Goal: Complete application form

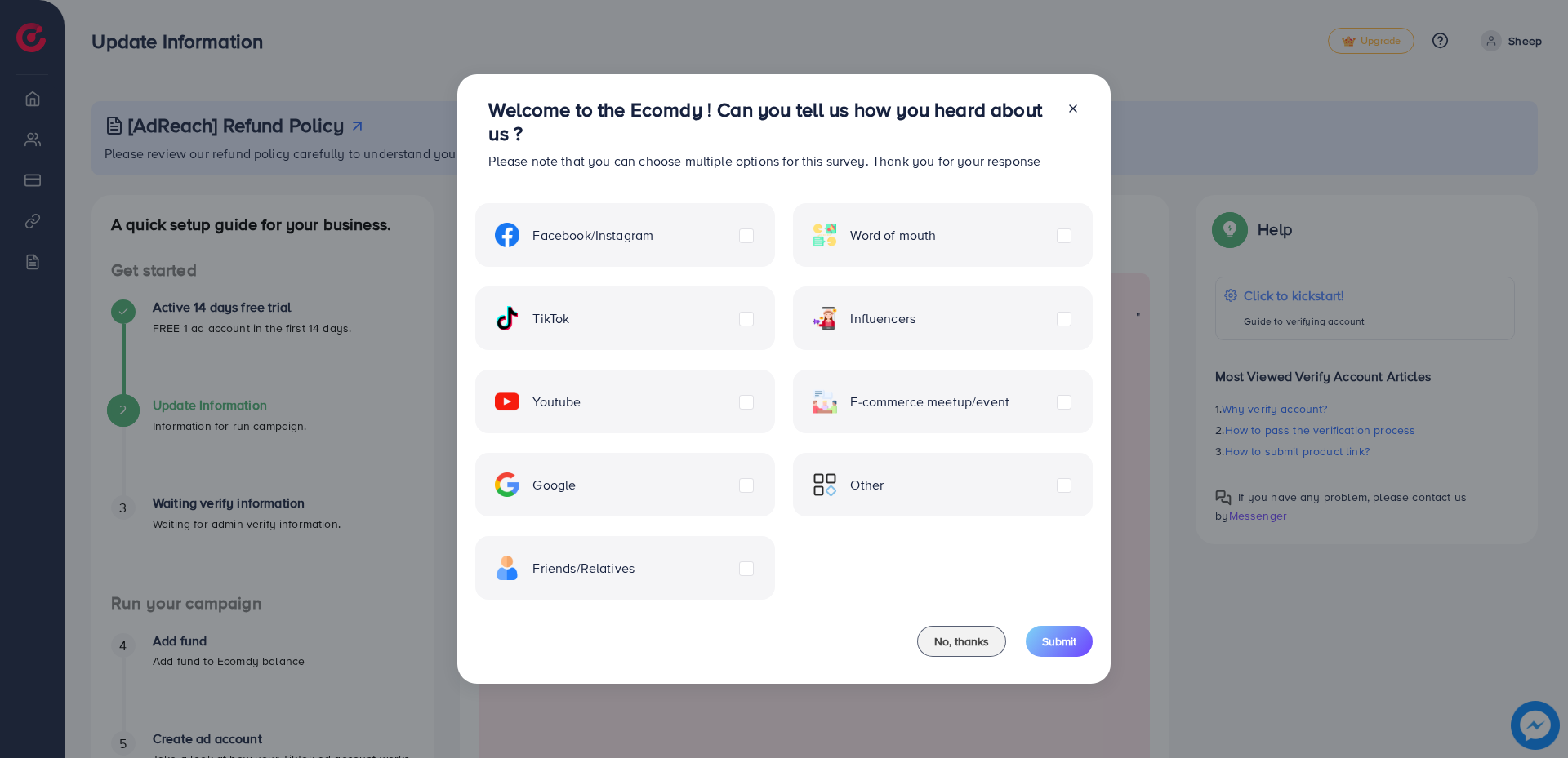
click at [1039, 403] on div "E-commerce meetup/event" at bounding box center [942, 401] width 299 height 63
click at [1010, 407] on label "E-commerce meetup/event" at bounding box center [910, 401] width 197 height 24
click at [1073, 627] on button "Submit" at bounding box center [1059, 641] width 67 height 31
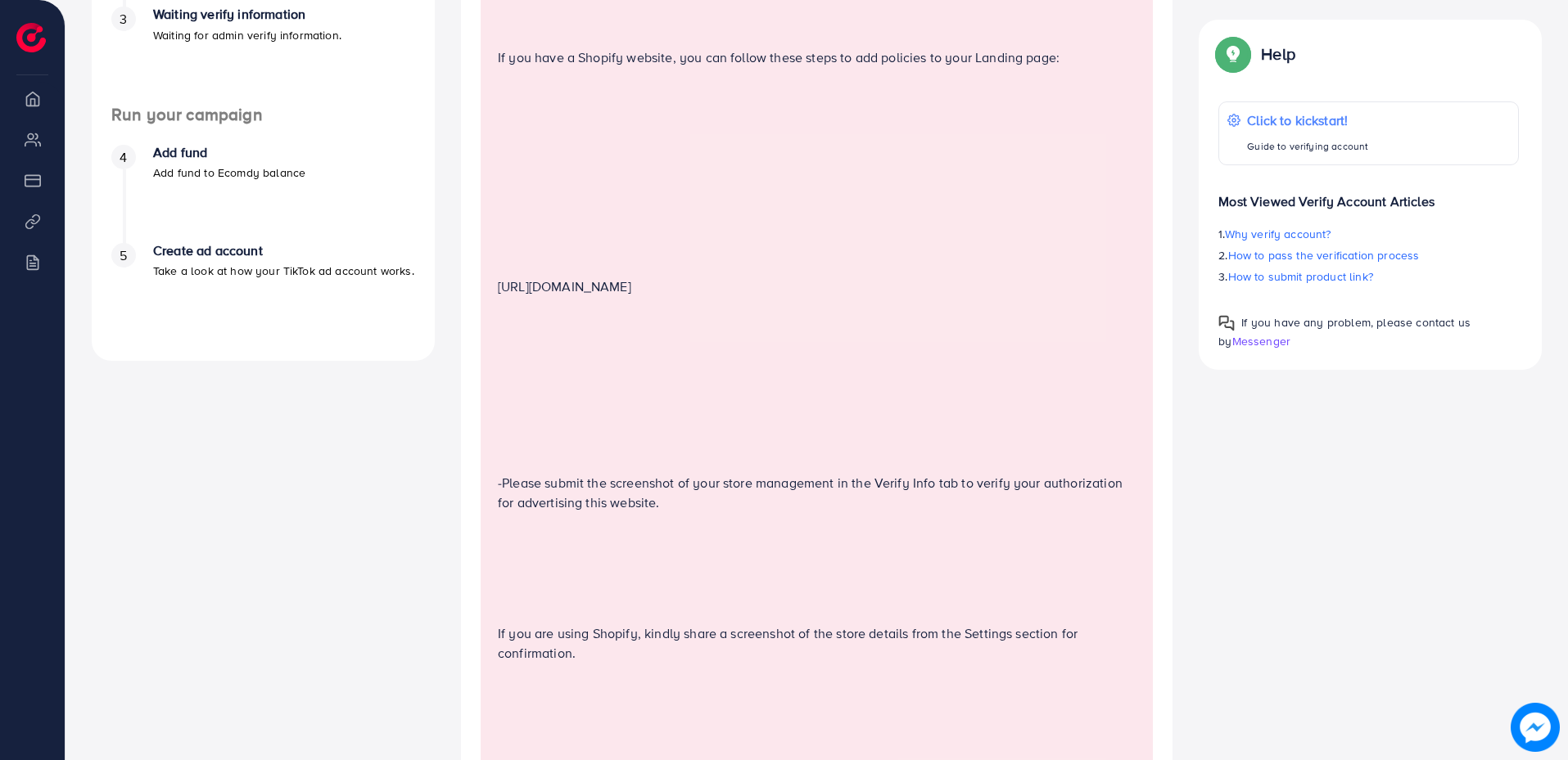
scroll to position [491, 0]
drag, startPoint x: 924, startPoint y: 287, endPoint x: 501, endPoint y: 279, distance: 423.1
click at [501, 279] on p "[URL][DOMAIN_NAME]" at bounding box center [818, 285] width 641 height 20
copy p "[URL][DOMAIN_NAME]"
click at [822, 441] on p at bounding box center [818, 449] width 641 height 20
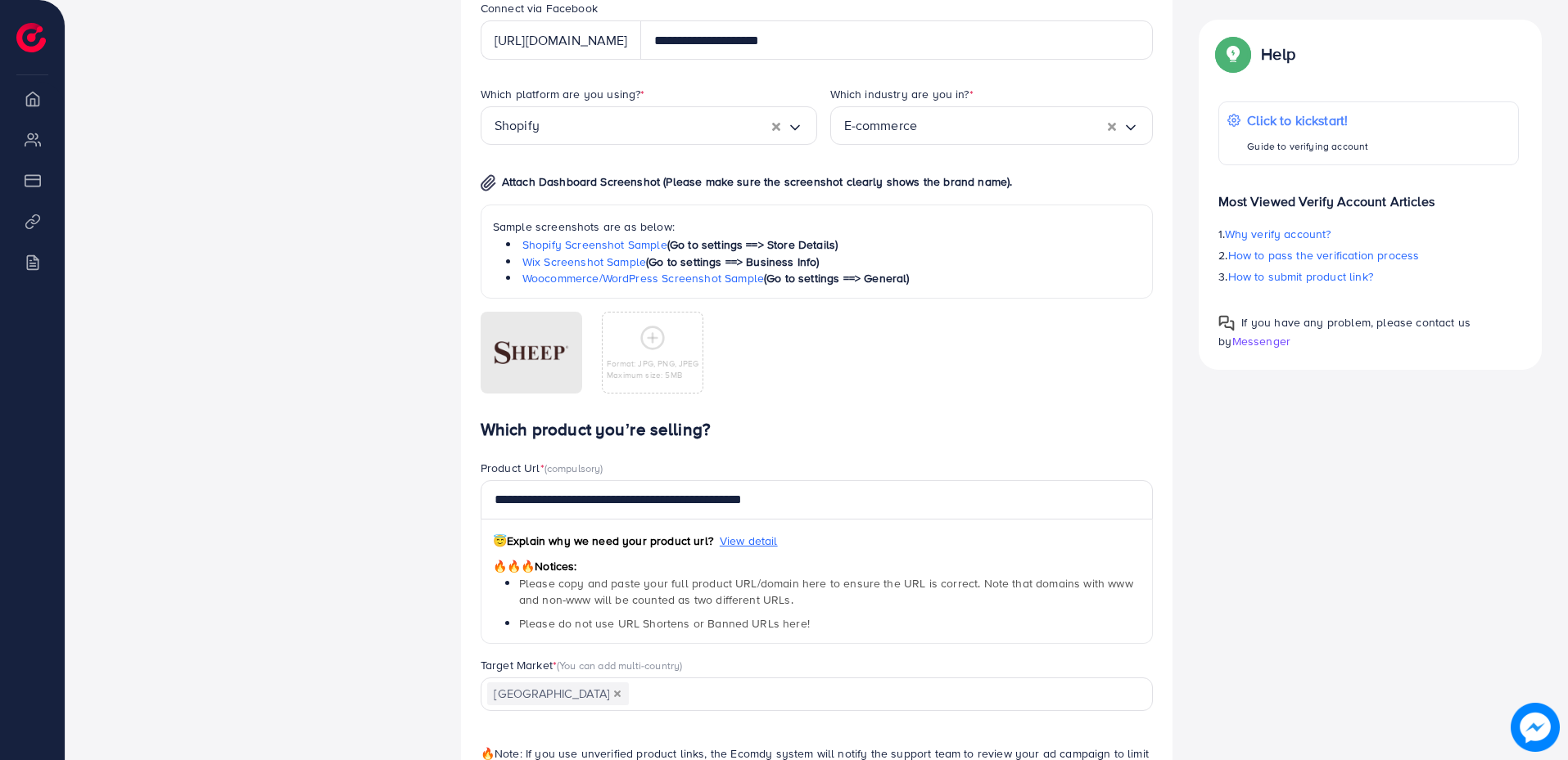
scroll to position [1801, 0]
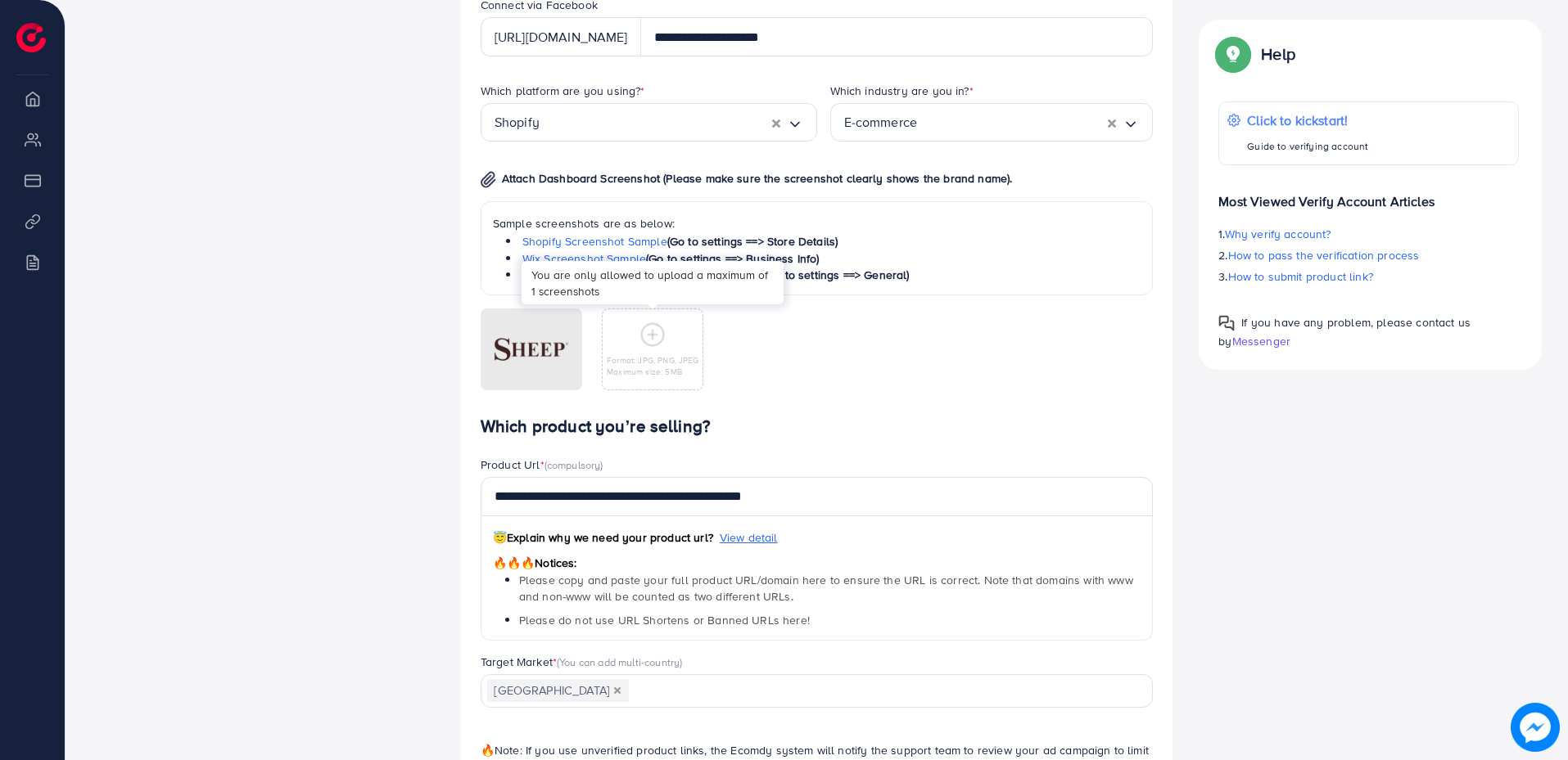
click at [654, 345] on circle at bounding box center [653, 335] width 22 height 22
click at [629, 243] on link "Shopify Screenshot Sample" at bounding box center [594, 242] width 145 height 17
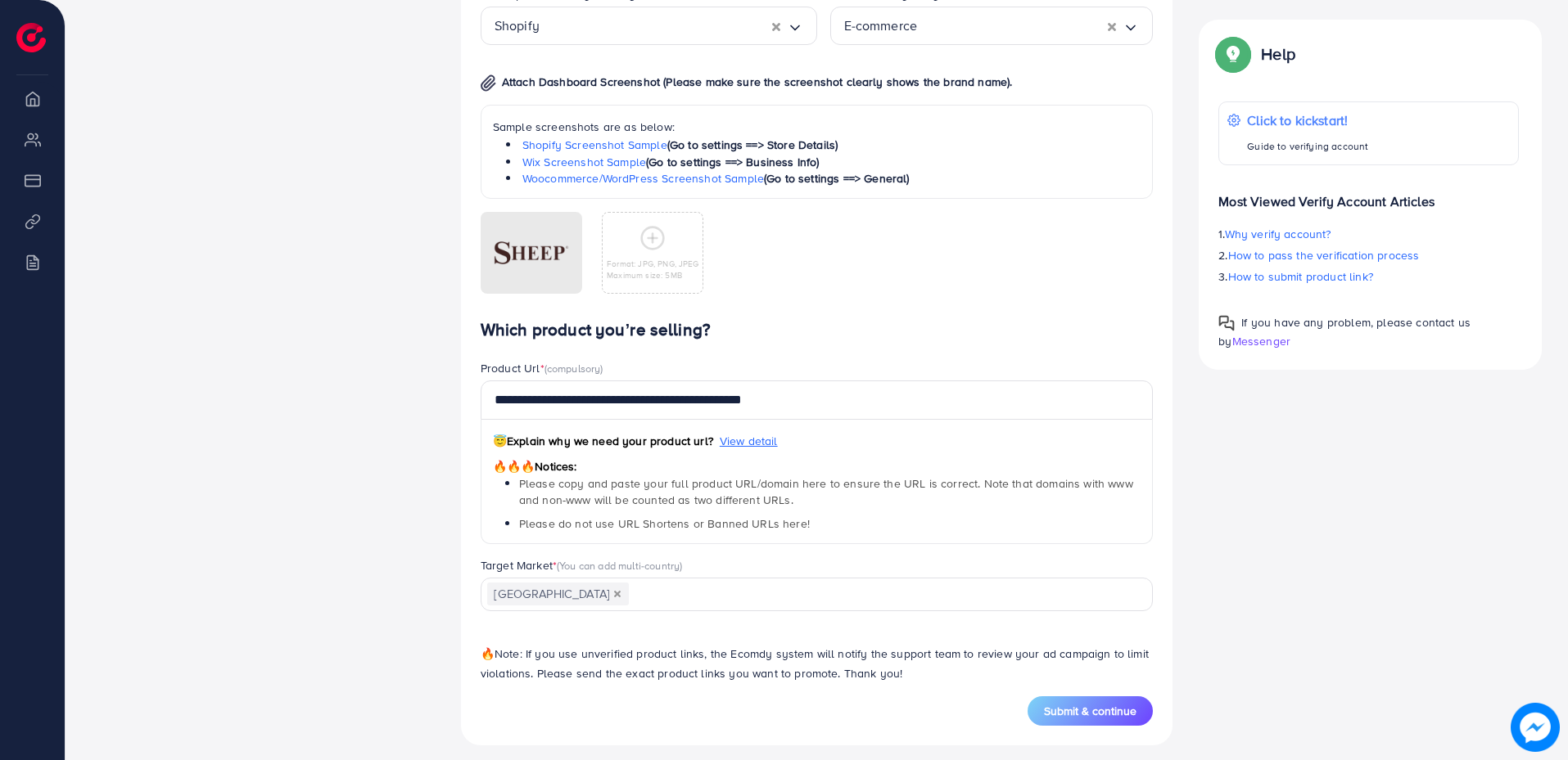
scroll to position [1908, 0]
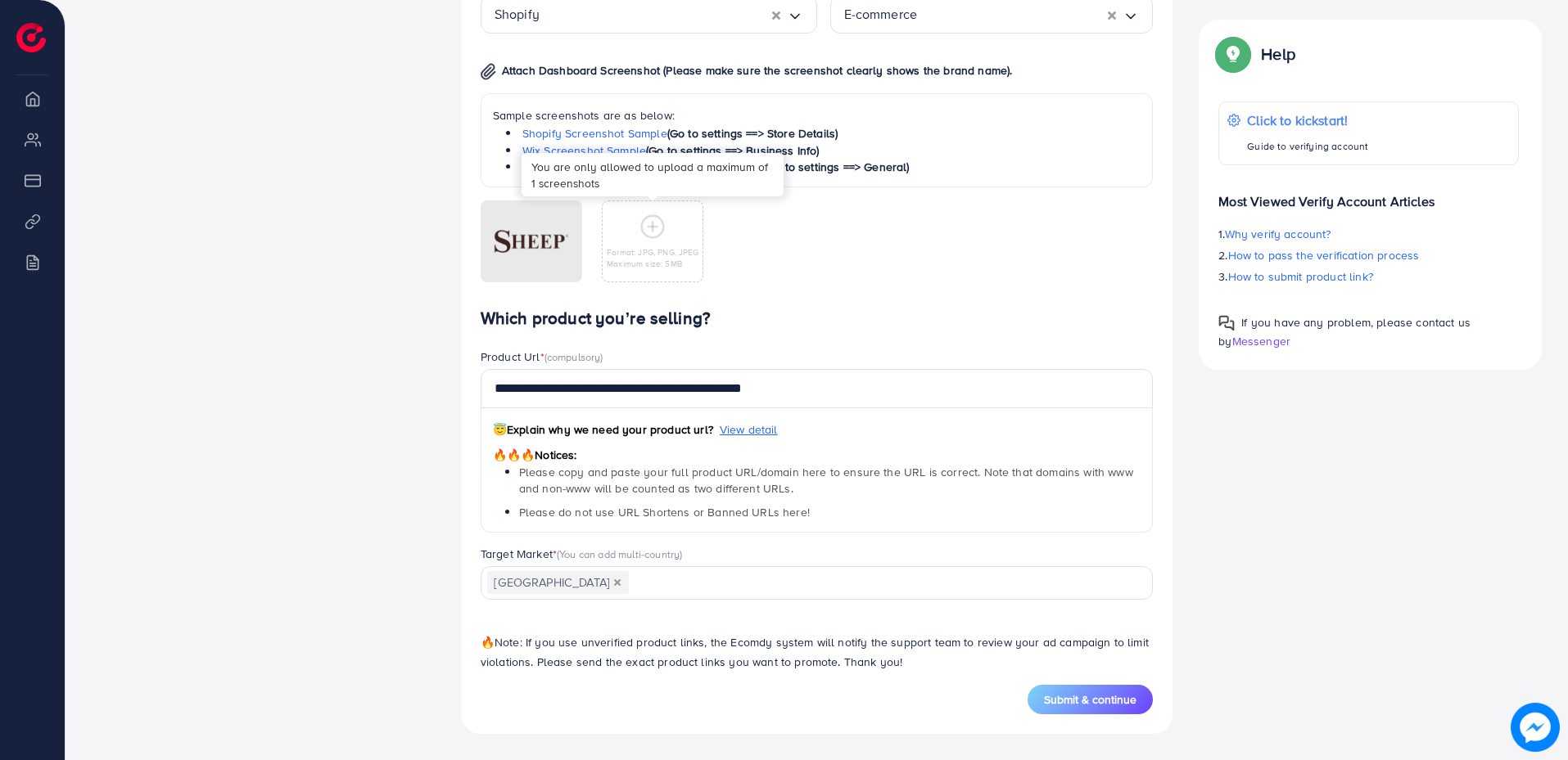
click at [642, 217] on icon at bounding box center [653, 227] width 26 height 26
click at [881, 306] on div "Which platform are you using? * Shopify Loading... Which industry are you in? *…" at bounding box center [817, 142] width 699 height 334
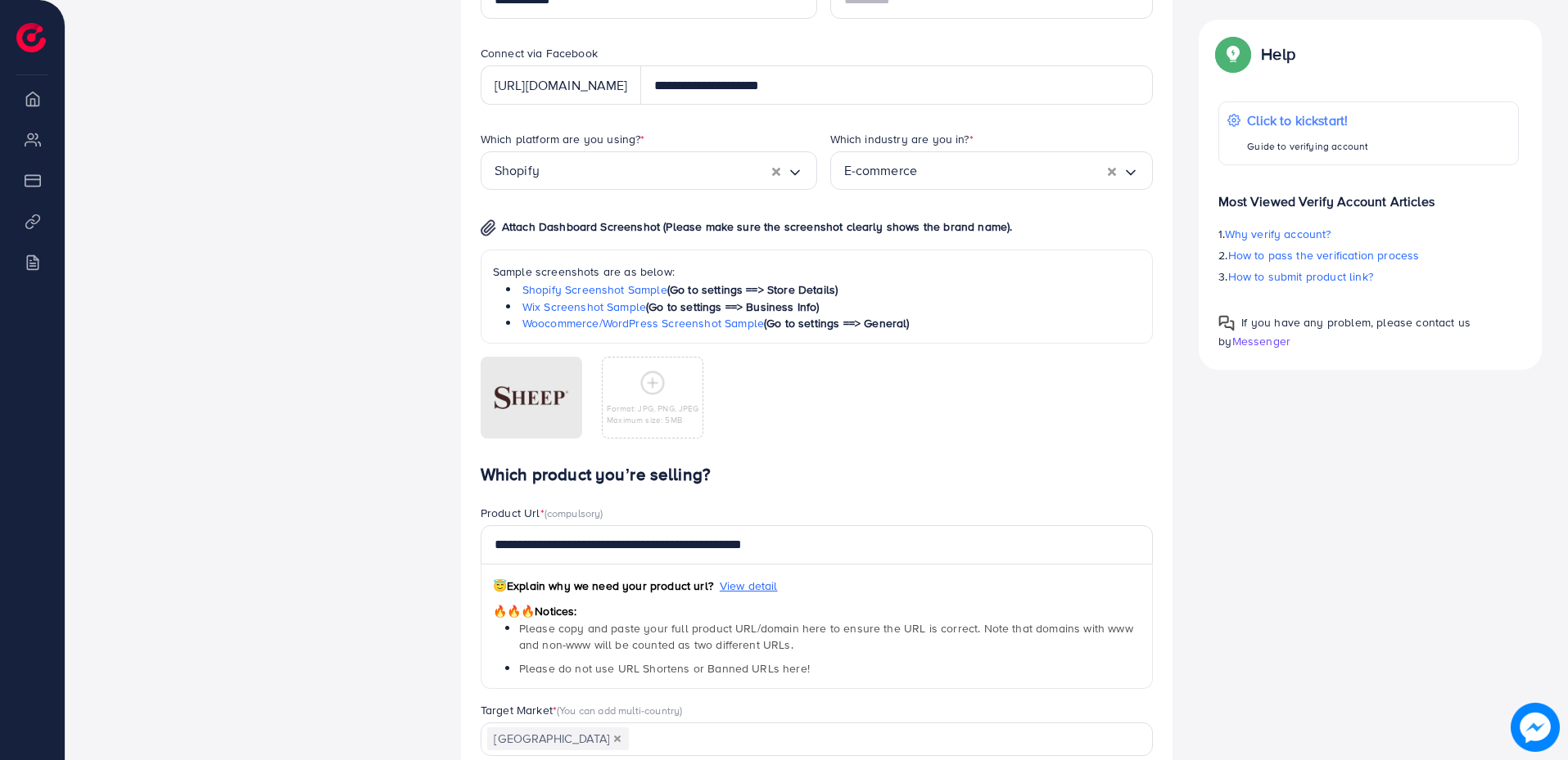
scroll to position [1745, 0]
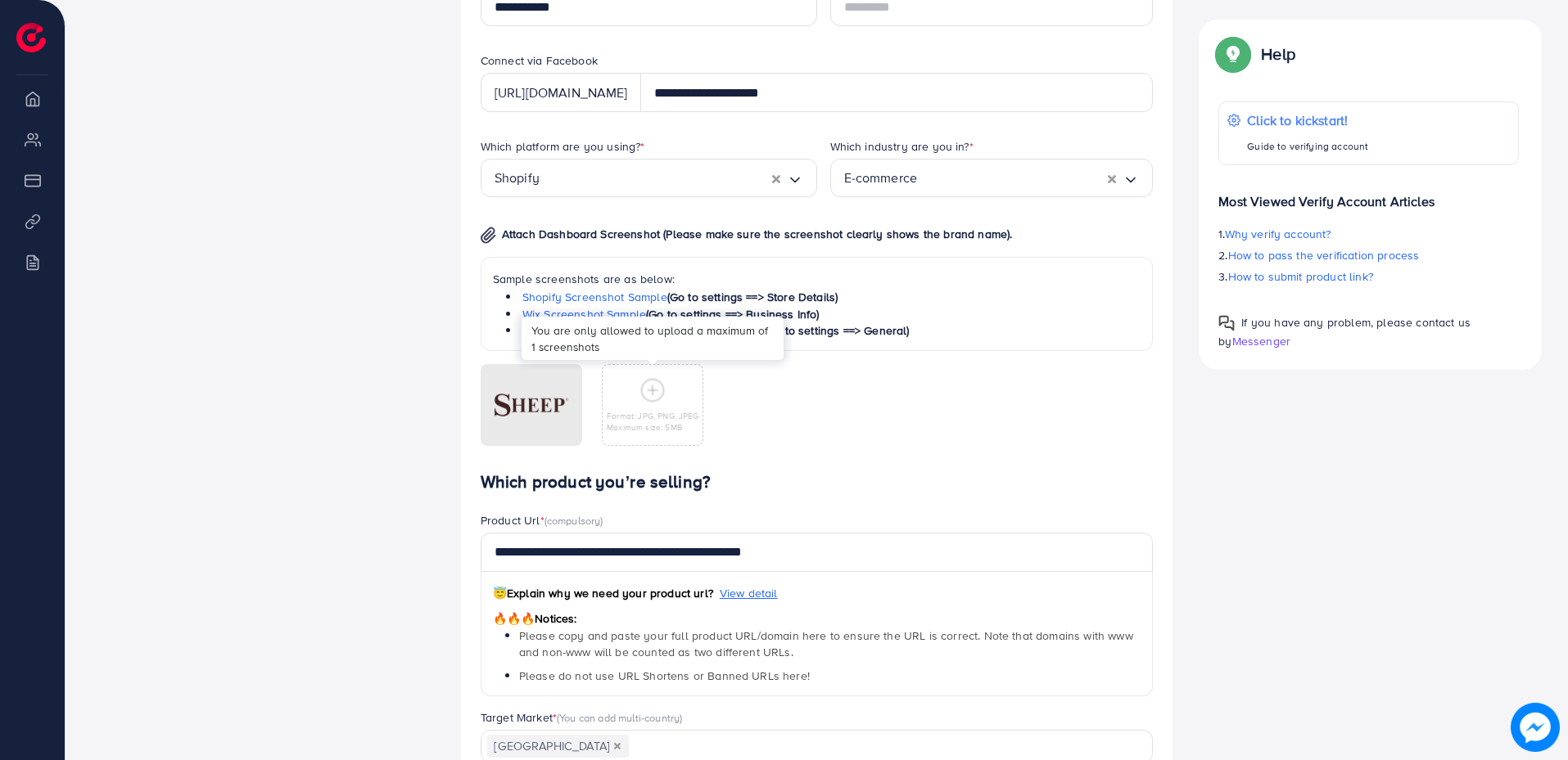
click at [673, 425] on p "Maximum size: 5MB" at bounding box center [653, 427] width 92 height 11
click at [558, 402] on div at bounding box center [531, 405] width 102 height 82
click at [551, 404] on icon at bounding box center [548, 405] width 17 height 17
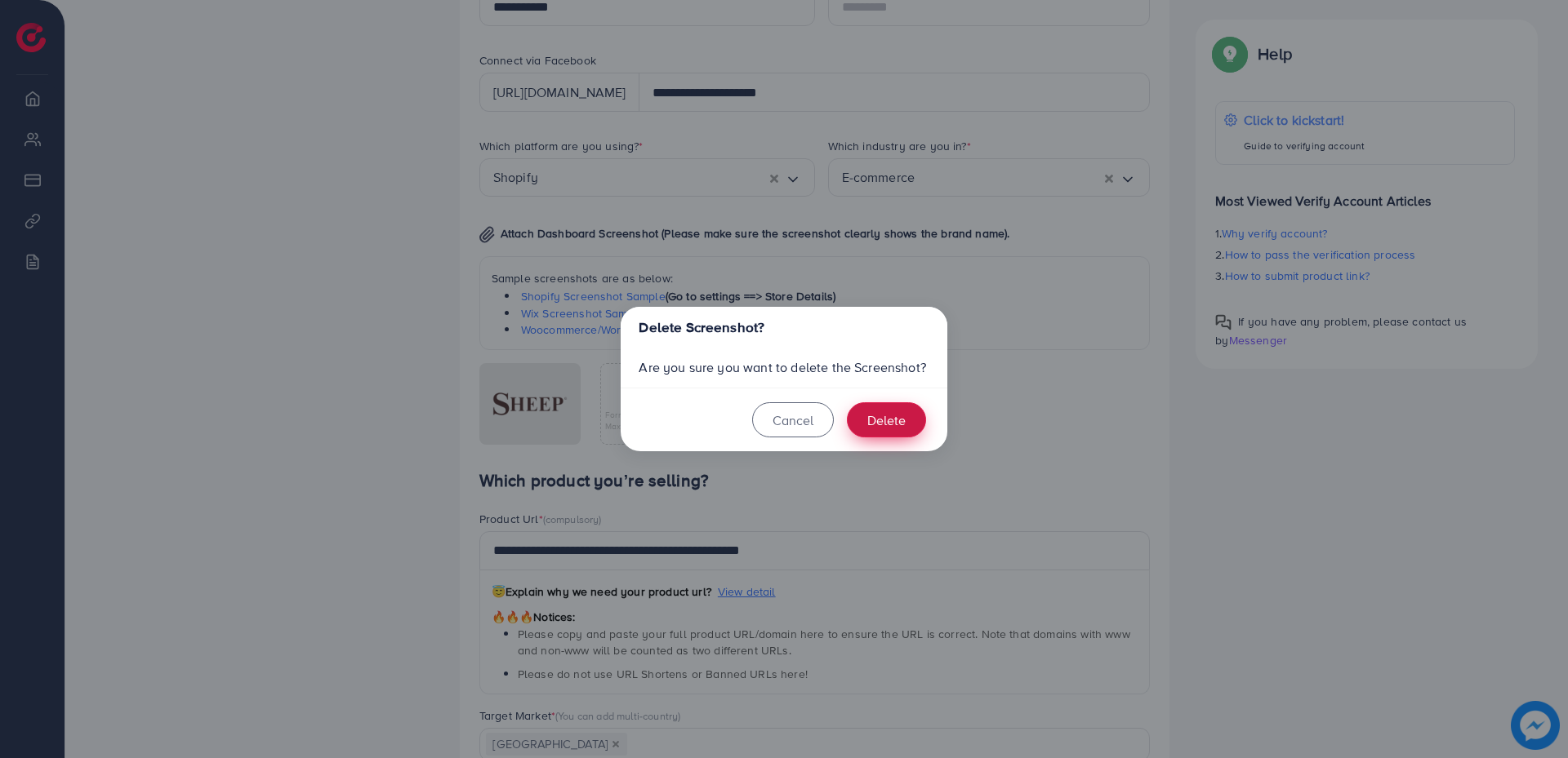
click at [901, 428] on button "Delete" at bounding box center [886, 420] width 79 height 35
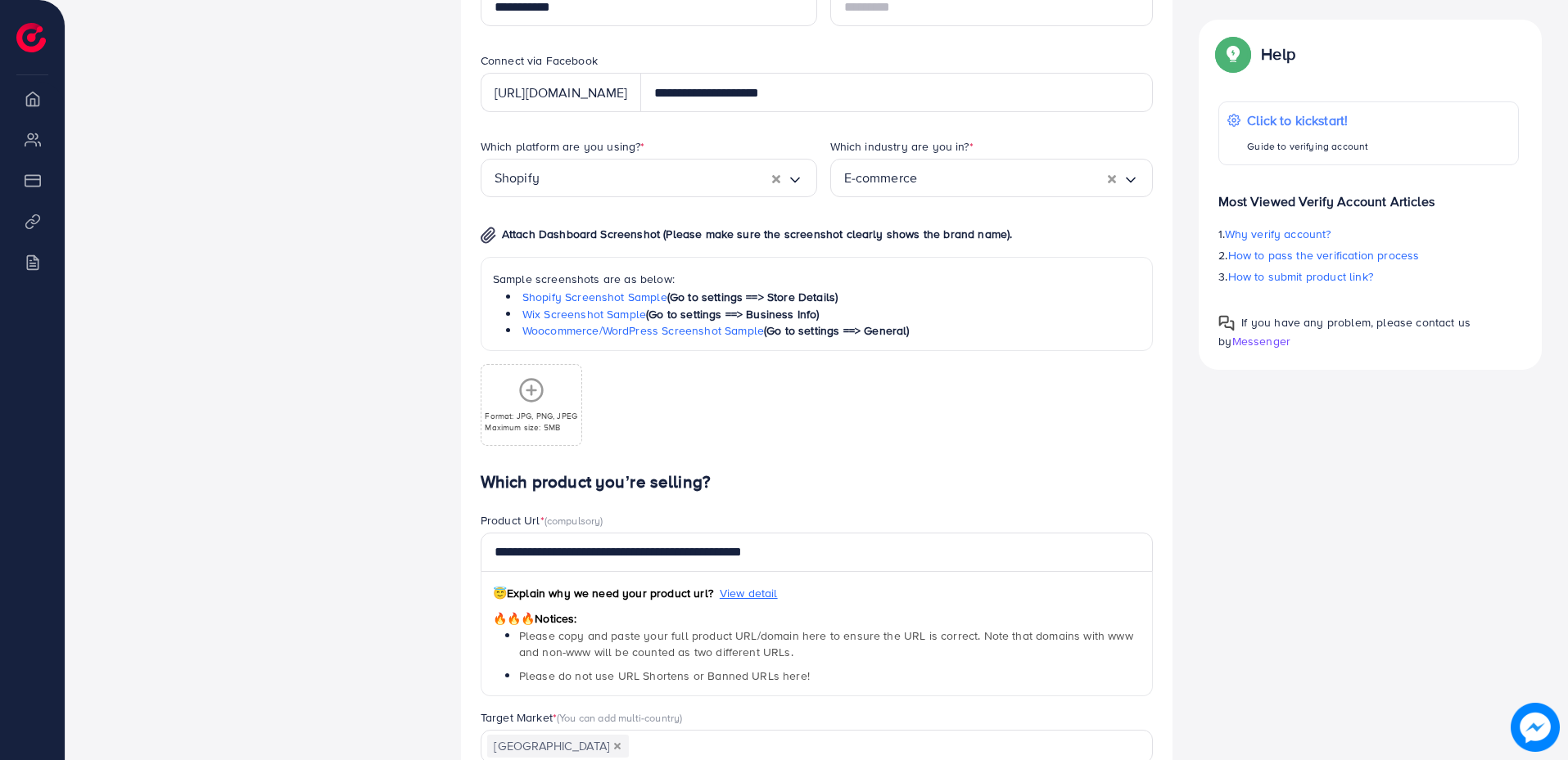
click at [530, 399] on icon at bounding box center [531, 390] width 26 height 26
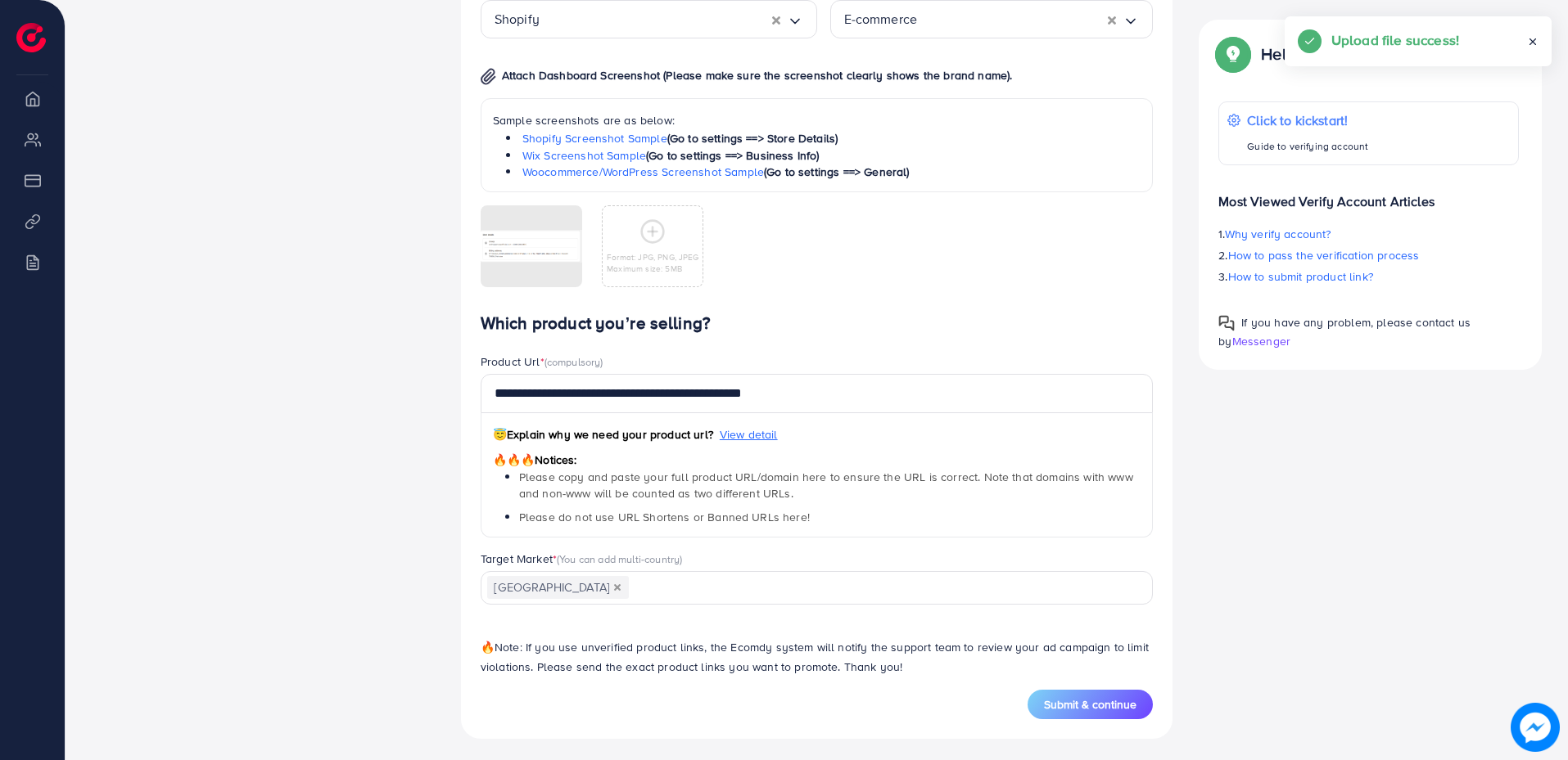
scroll to position [1908, 0]
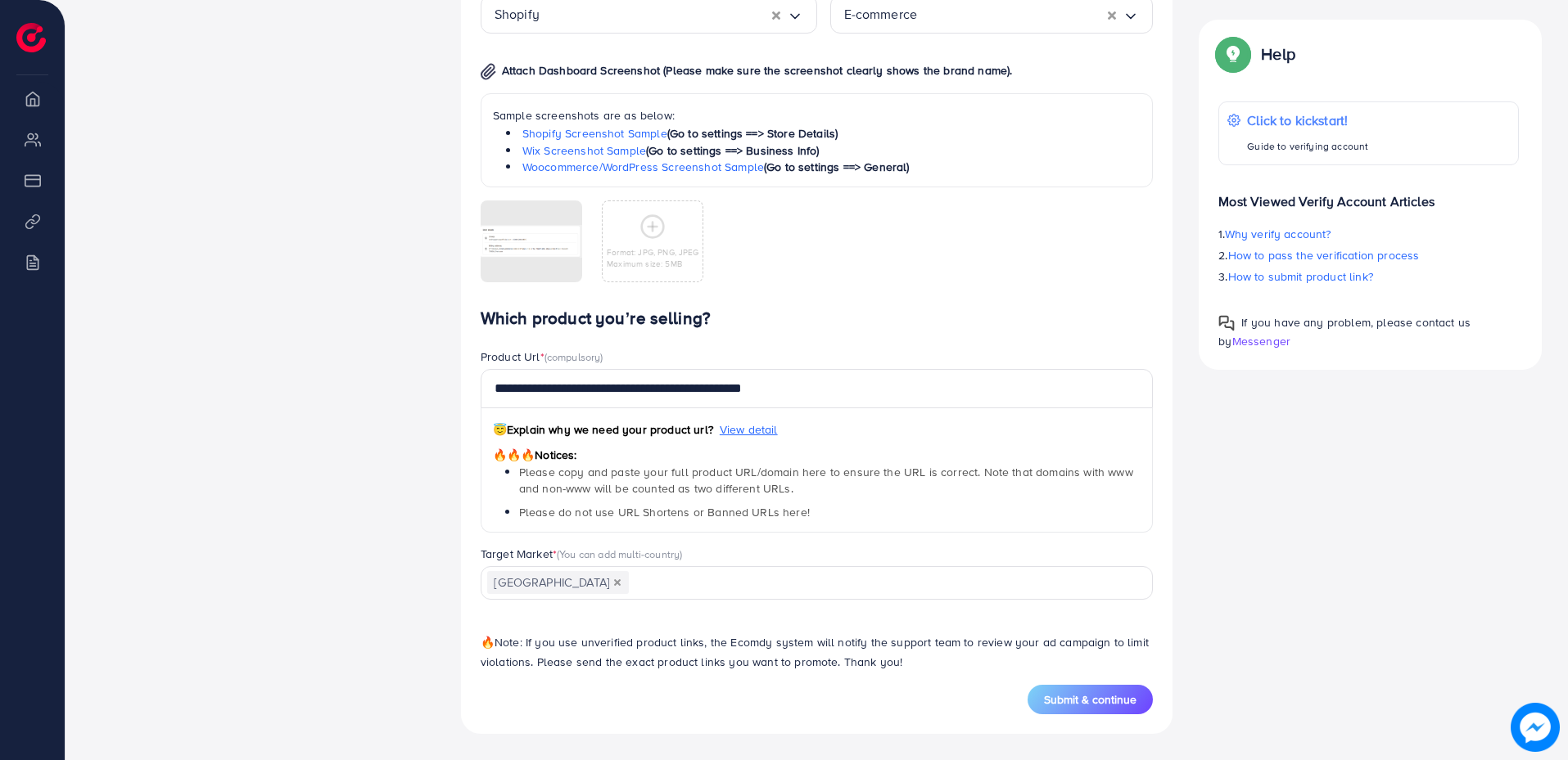
click at [1070, 707] on span "Submit & continue" at bounding box center [1090, 700] width 92 height 17
drag, startPoint x: 639, startPoint y: 394, endPoint x: 836, endPoint y: 397, distance: 197.0
click at [836, 397] on input "**********" at bounding box center [817, 388] width 673 height 39
click at [1087, 697] on span "Submit & continue" at bounding box center [1090, 700] width 92 height 17
type input "**********"
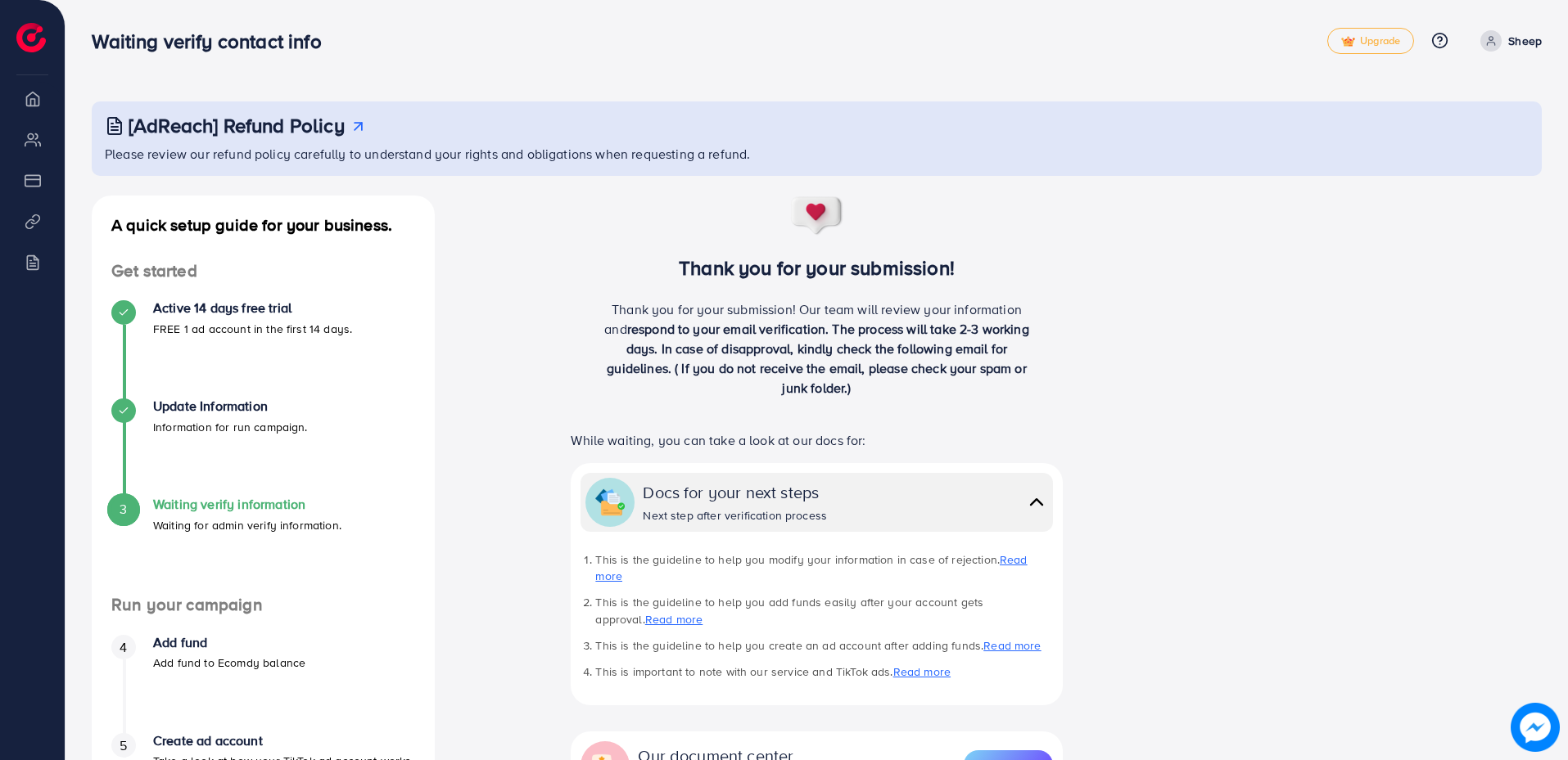
click at [1095, 464] on div "Thank you for your submission! Thank you for your submission! Our team will rev…" at bounding box center [817, 616] width 739 height 841
click at [707, 3] on div "[AdReach] Refund Policy Please review our refund policy carefully to understand…" at bounding box center [816, 531] width 1503 height 1063
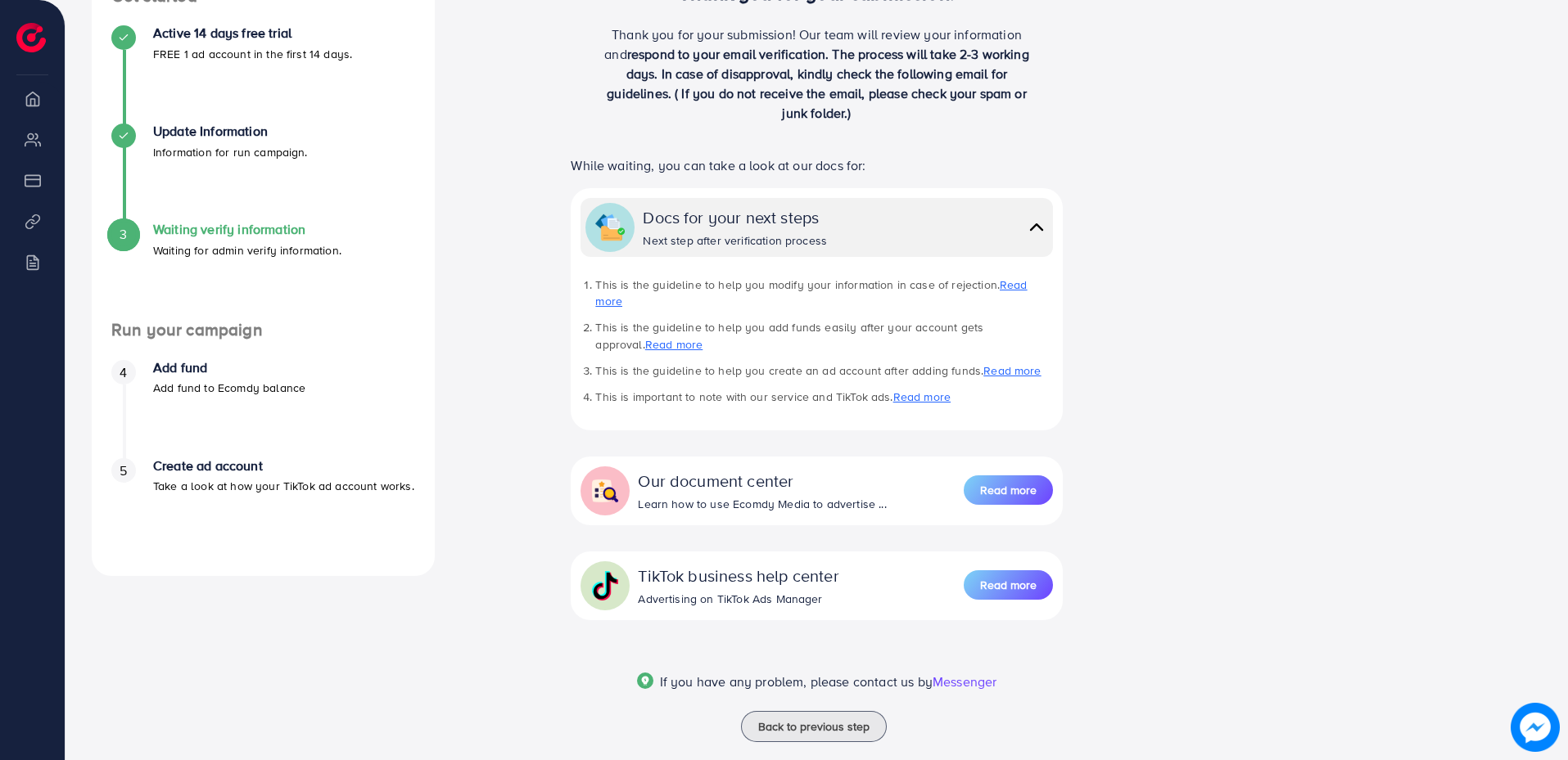
scroll to position [286, 0]
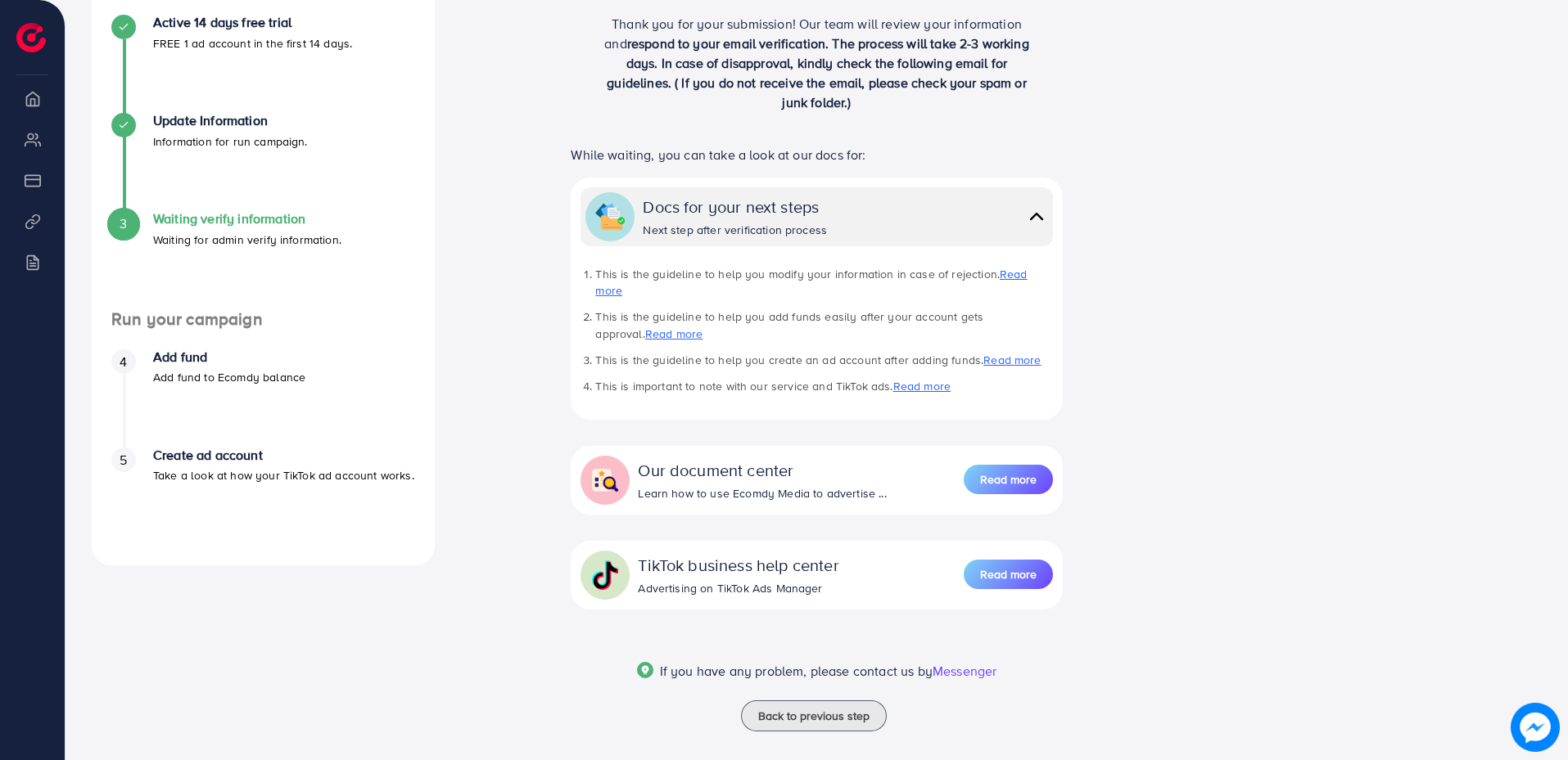
click at [457, 457] on div "Thank you for your submission! Thank you for your submission! Our team will rev…" at bounding box center [817, 331] width 739 height 841
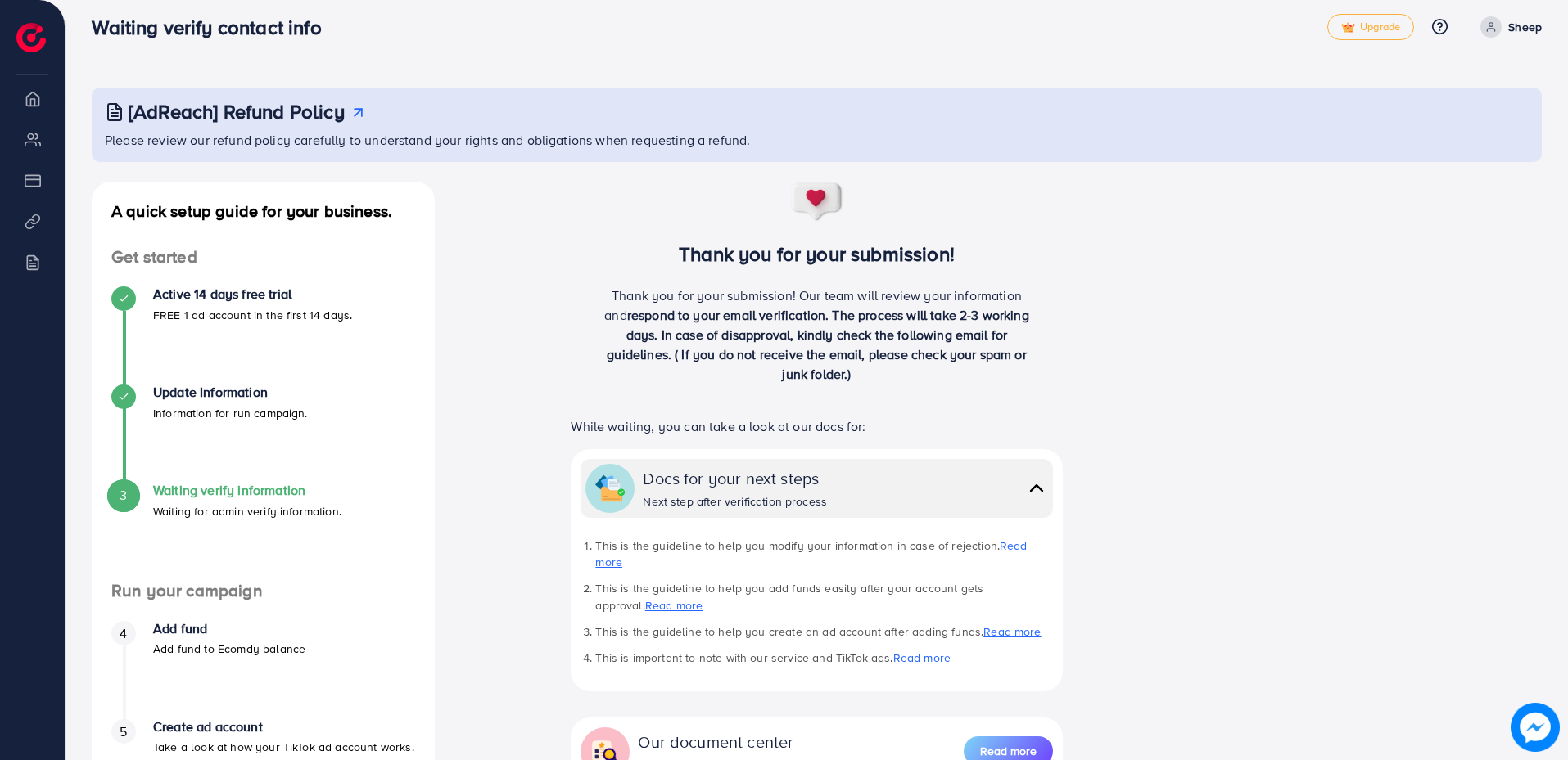
scroll to position [0, 0]
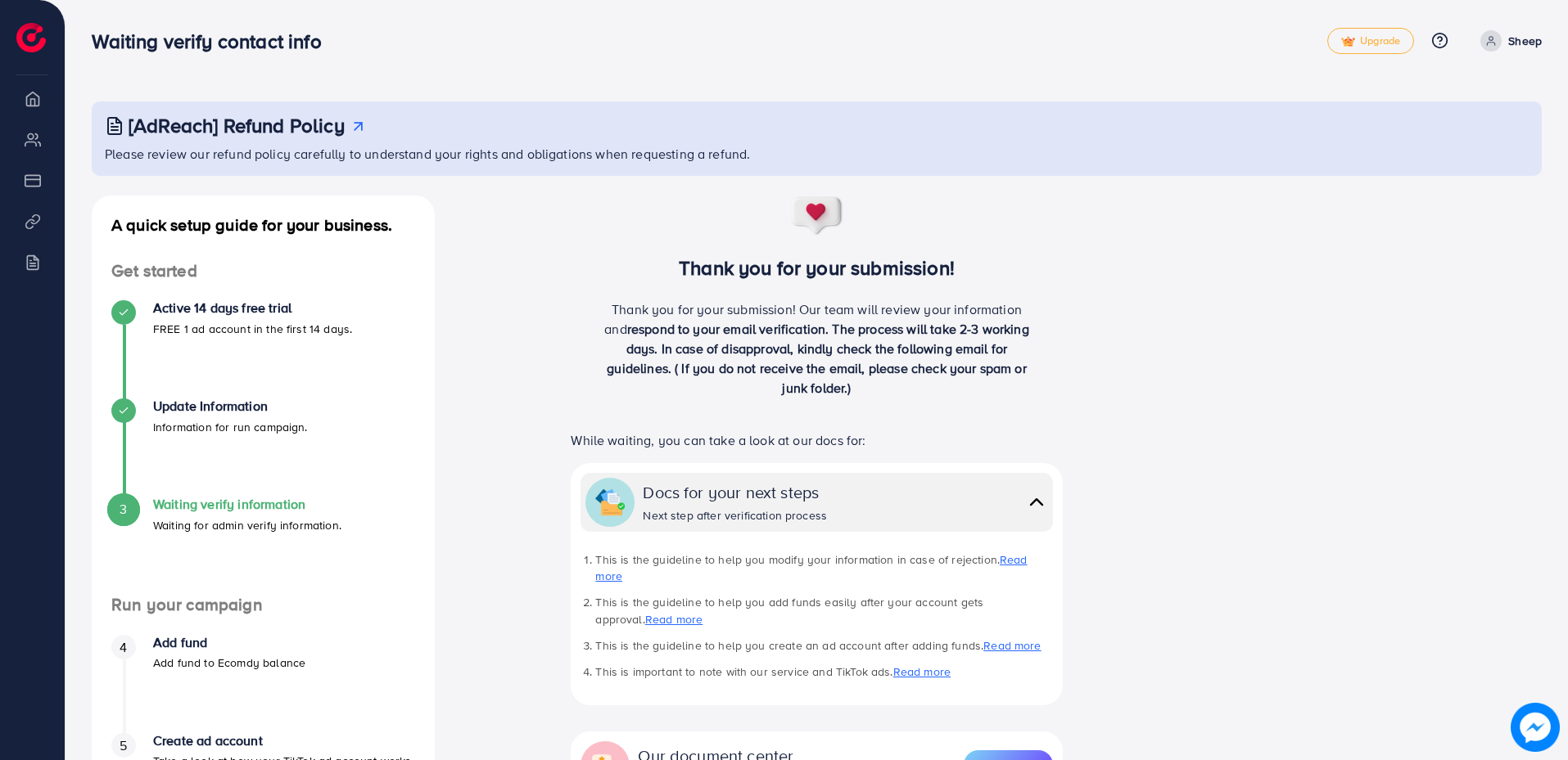
click at [39, 114] on li "Overview" at bounding box center [32, 98] width 64 height 33
click at [37, 95] on li "Overview" at bounding box center [32, 98] width 64 height 33
click at [48, 161] on ul "Overview My ad accounts Payment Product Links Billing" at bounding box center [32, 193] width 64 height 222
click at [33, 129] on li "My ad accounts" at bounding box center [32, 138] width 64 height 33
click at [37, 169] on li "Payment" at bounding box center [32, 179] width 64 height 33
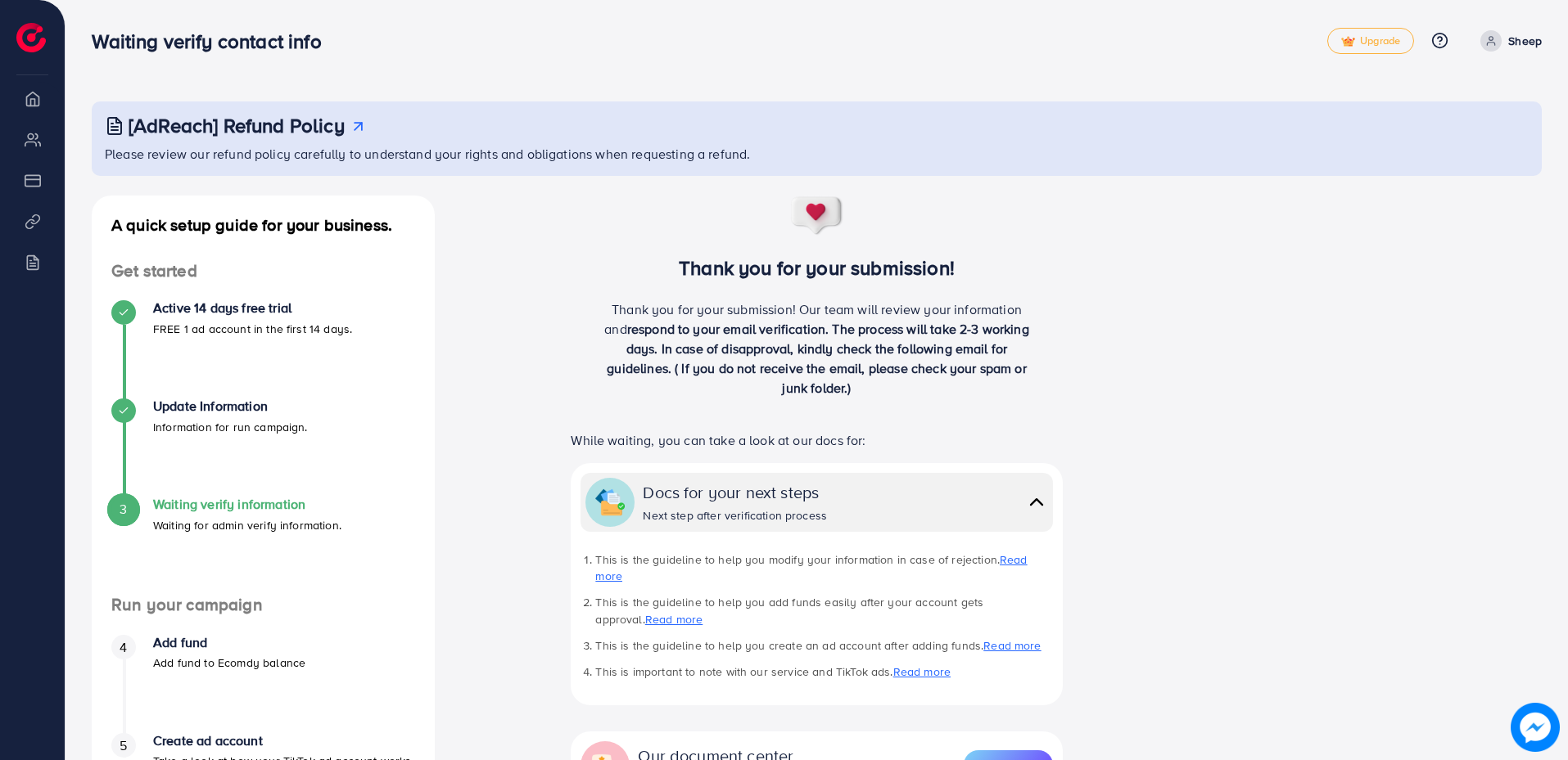
click at [32, 227] on li "Product Links" at bounding box center [32, 220] width 64 height 33
click at [38, 253] on li "Billing" at bounding box center [32, 261] width 64 height 33
click at [449, 411] on div "Thank you for your submission! Thank you for your submission! Our team will rev…" at bounding box center [817, 616] width 739 height 841
click at [525, 357] on div "Thank you for your submission! Thank you for your submission! Our team will rev…" at bounding box center [817, 616] width 739 height 841
click at [36, 103] on li "Overview" at bounding box center [32, 98] width 64 height 33
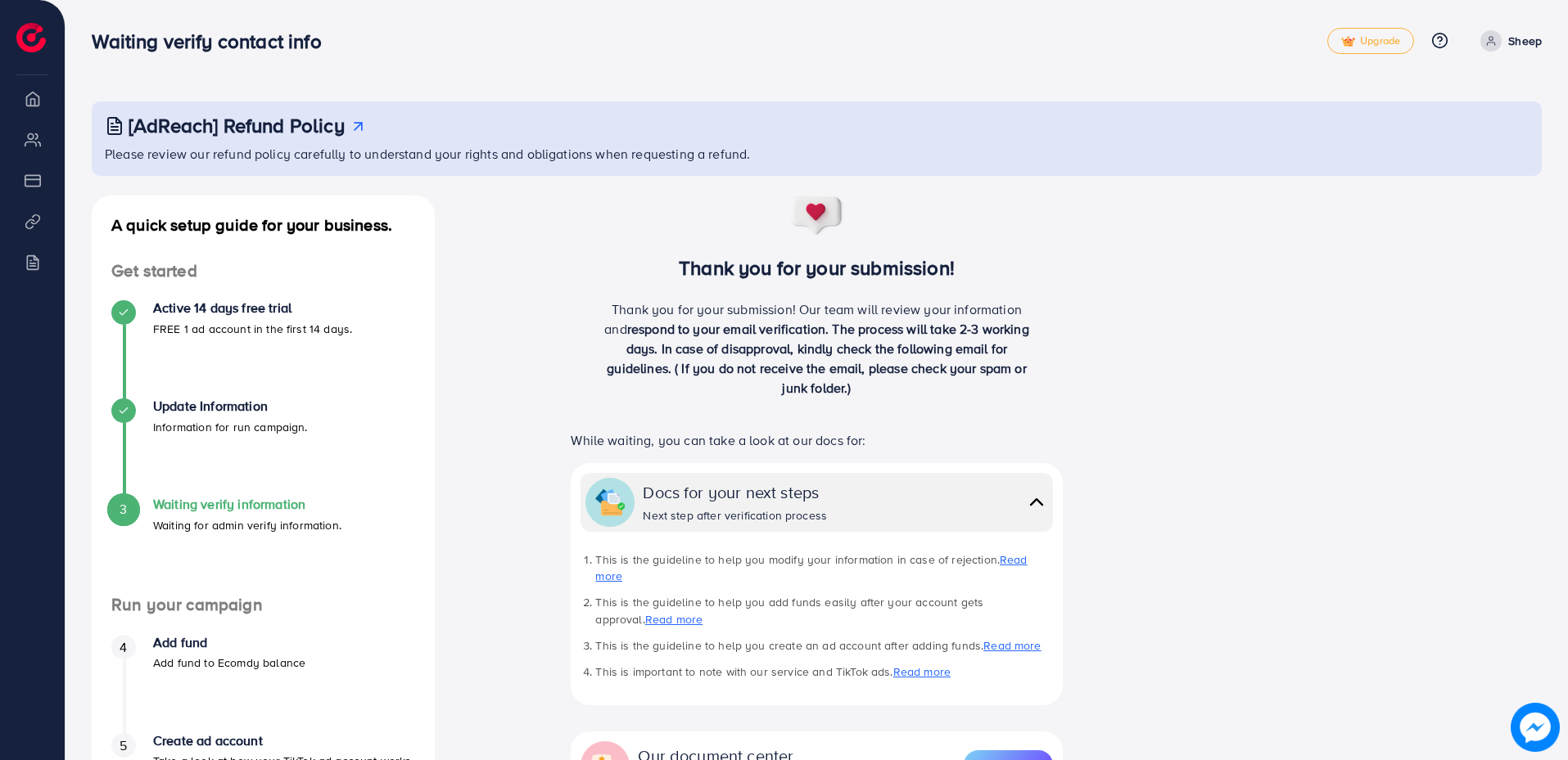
click at [39, 95] on li "Overview" at bounding box center [32, 98] width 64 height 33
click at [467, 259] on div "Thank you for your submission! Thank you for your submission! Our team will rev…" at bounding box center [817, 616] width 739 height 841
